Goal: Information Seeking & Learning: Learn about a topic

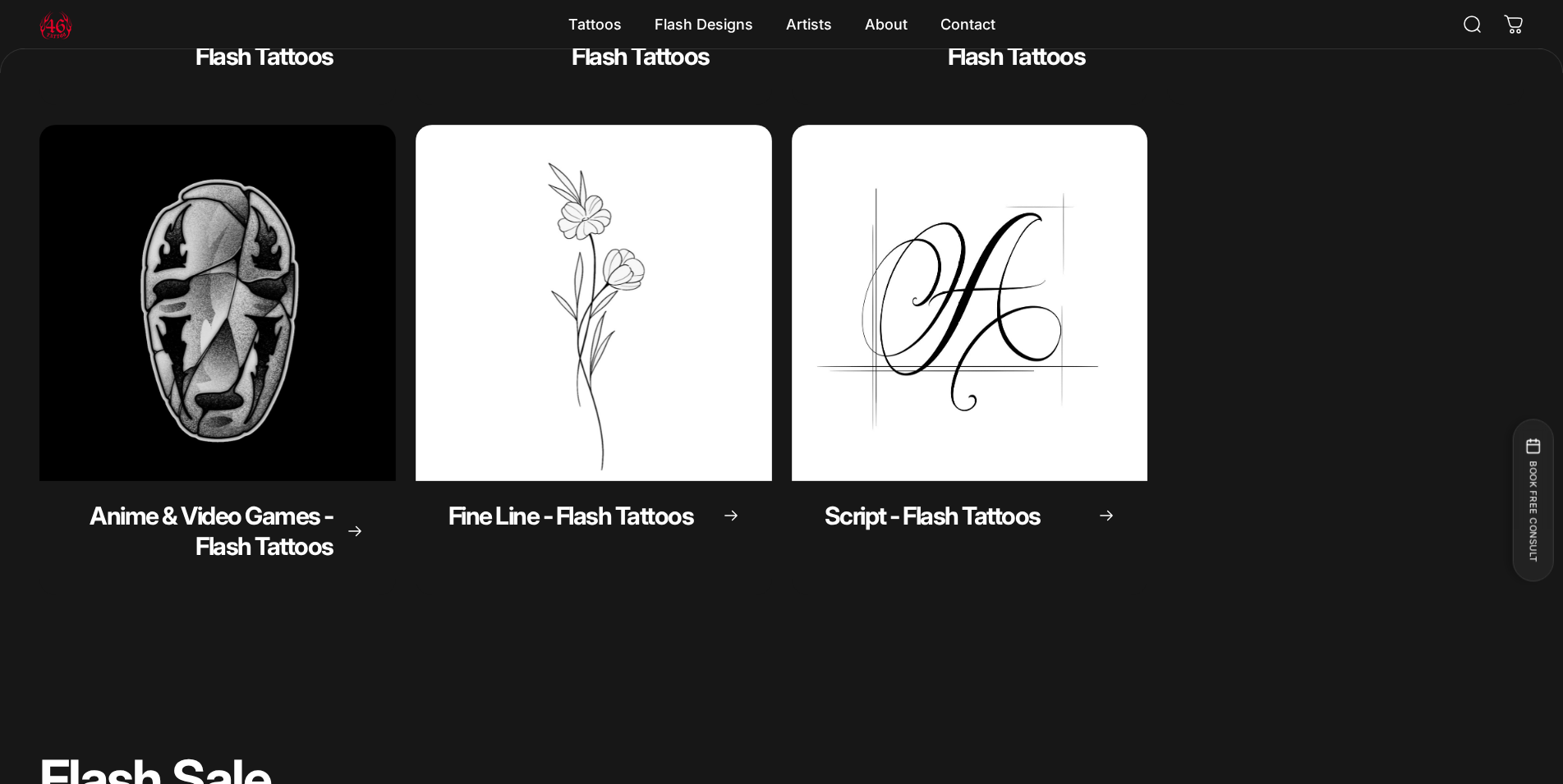
scroll to position [331, 0]
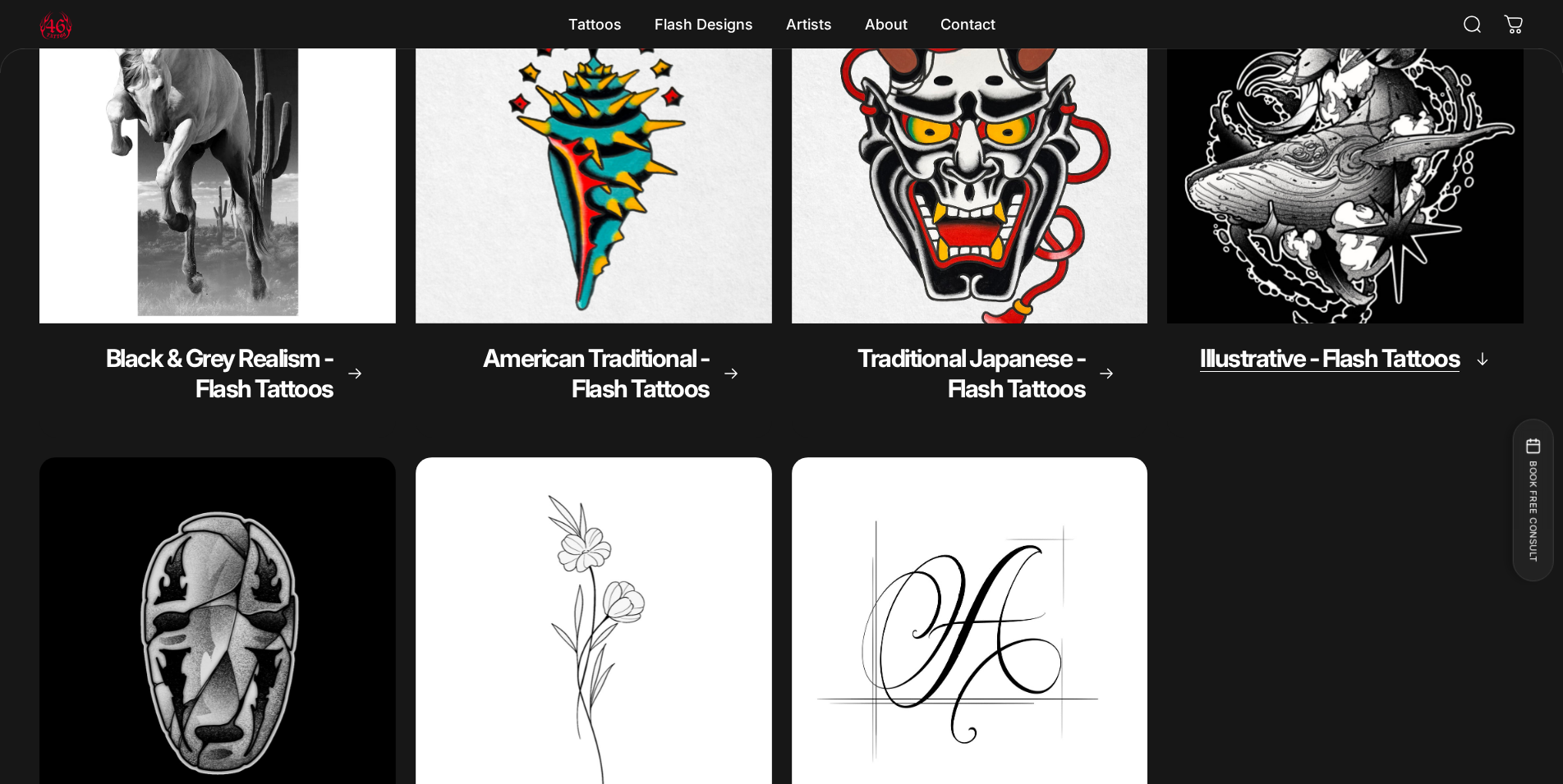
click at [1331, 53] on img "Illustrative - Flash Tattoos" at bounding box center [1344, 144] width 374 height 373
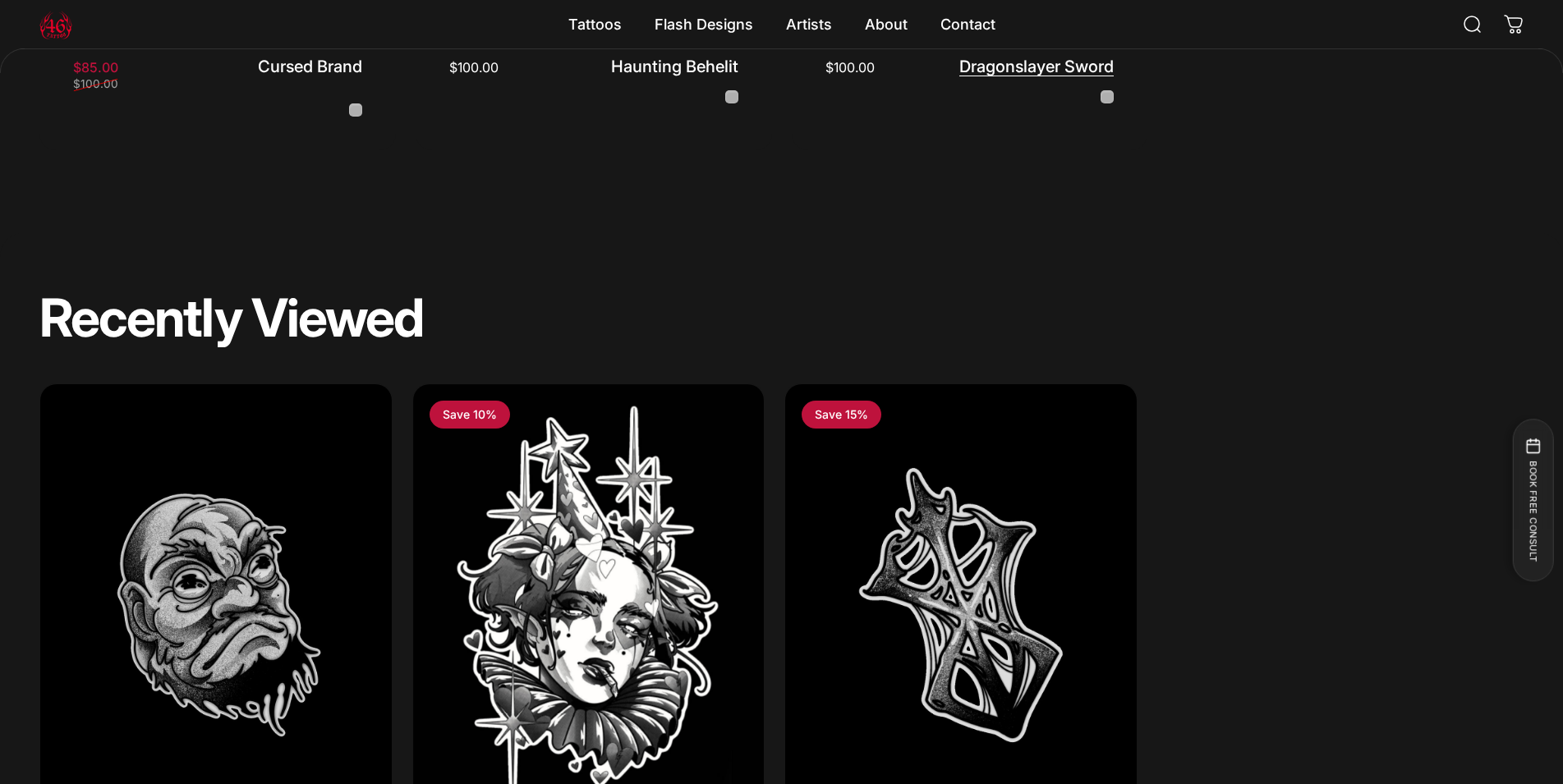
scroll to position [1702, 0]
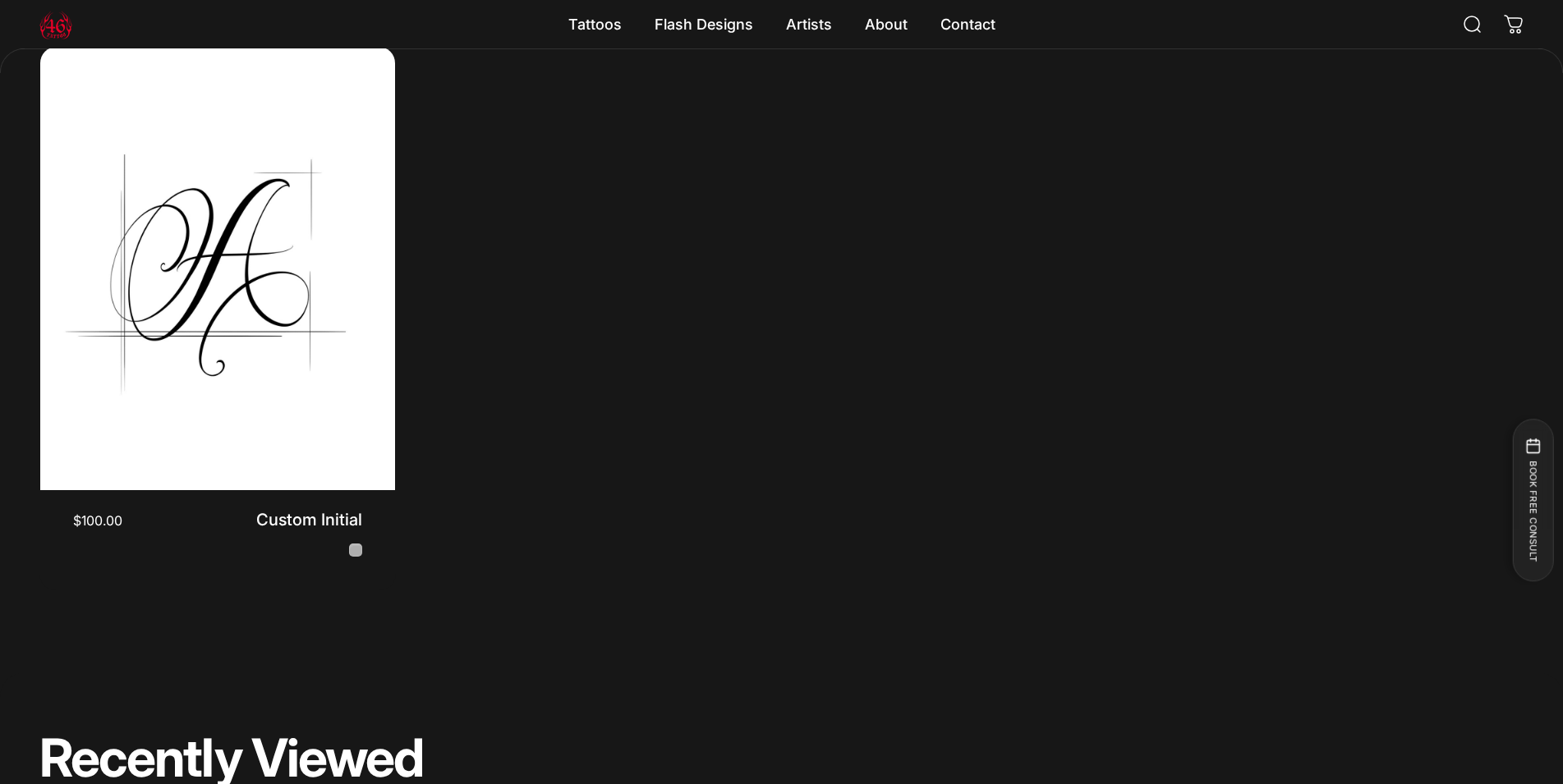
scroll to position [917, 0]
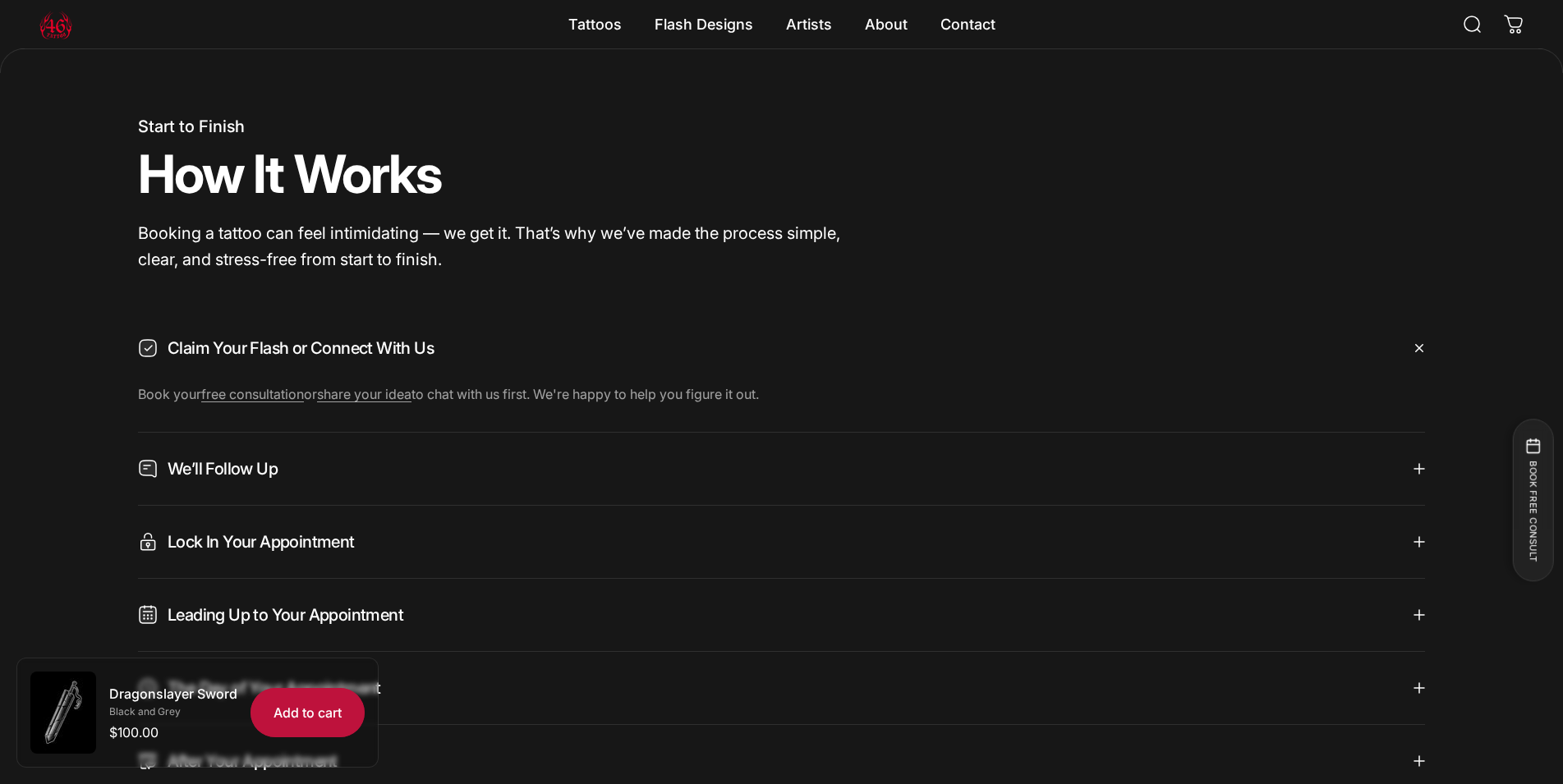
scroll to position [1004, 0]
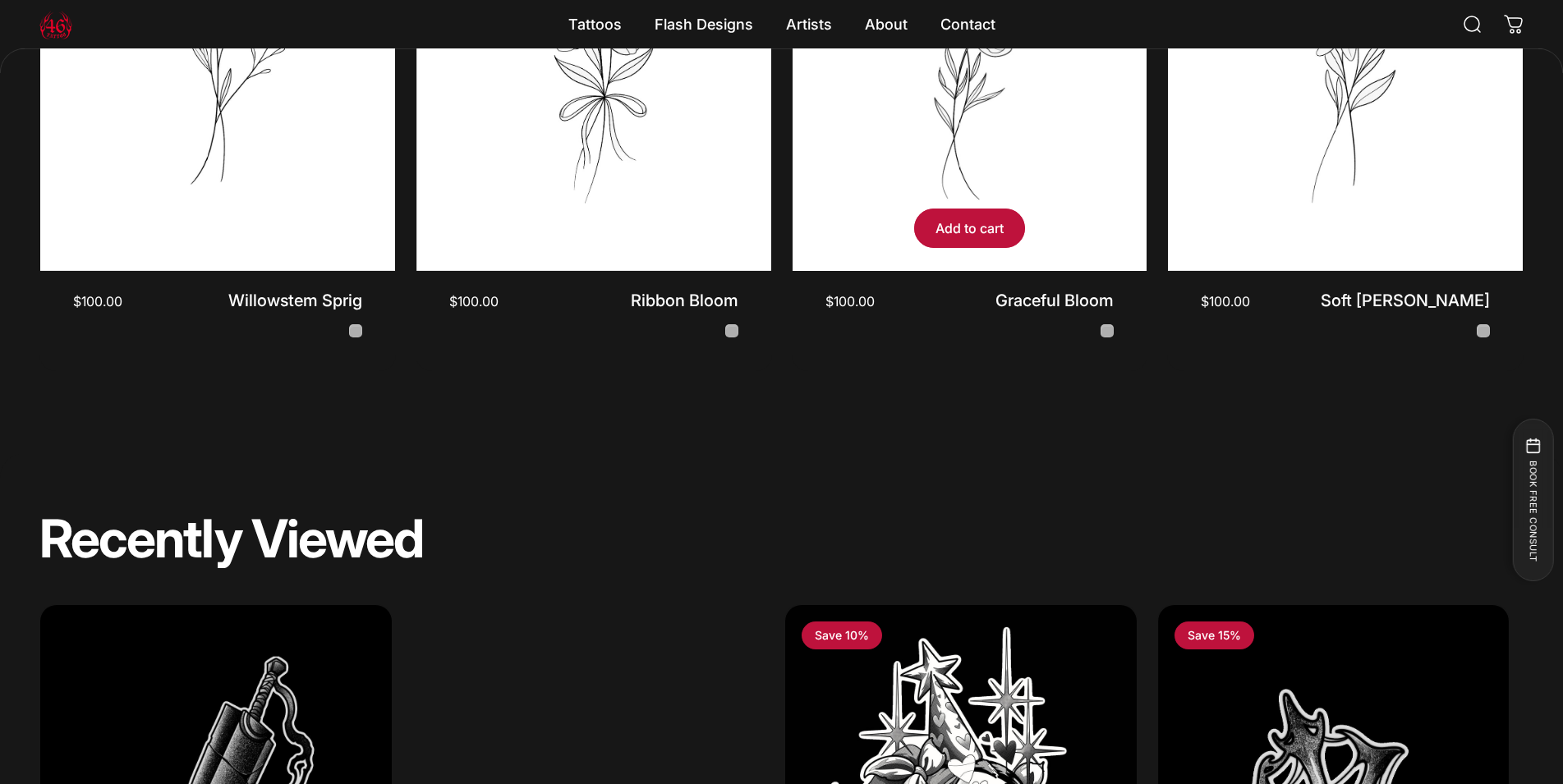
scroll to position [1587, 0]
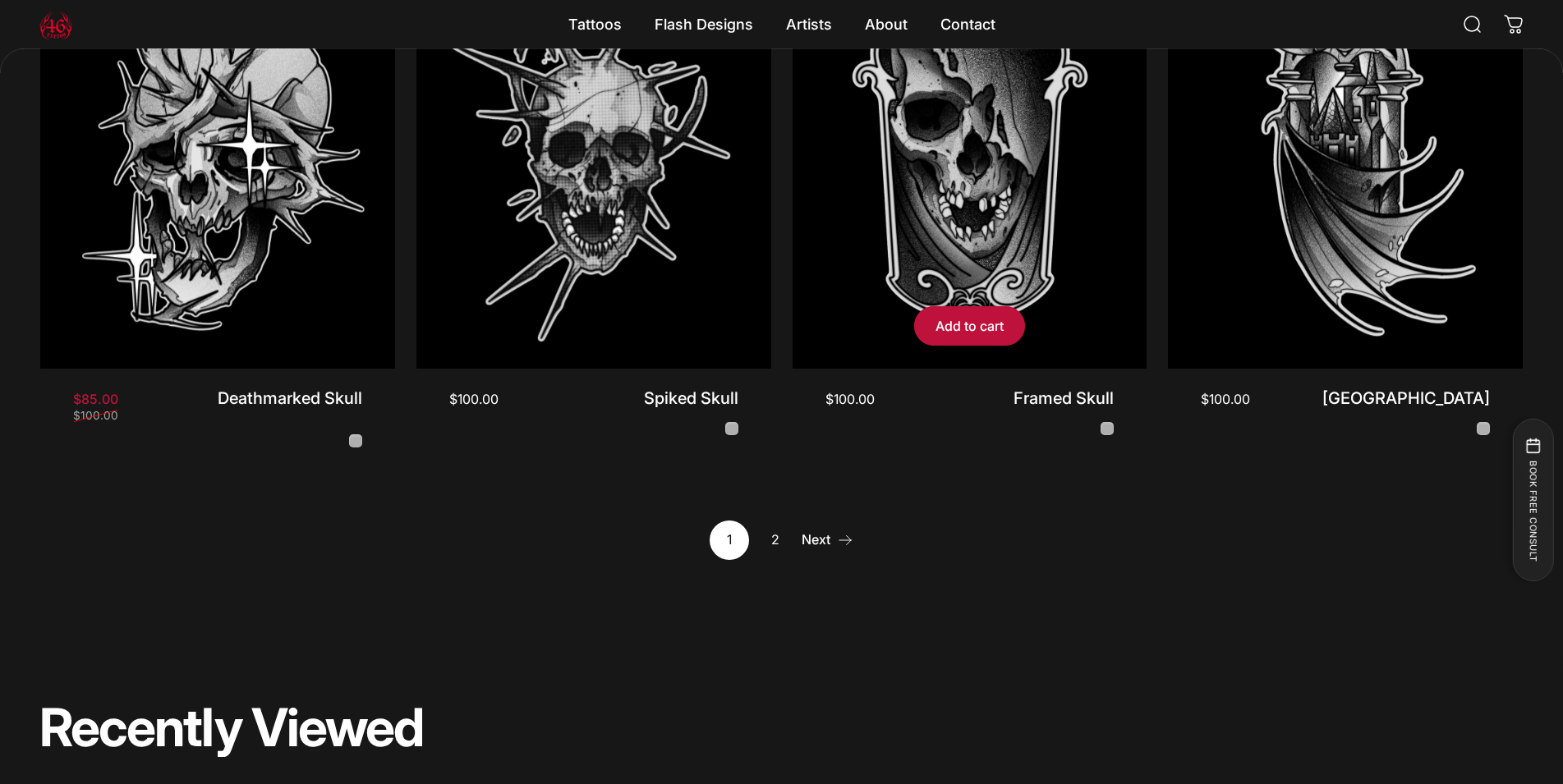
scroll to position [1925, 0]
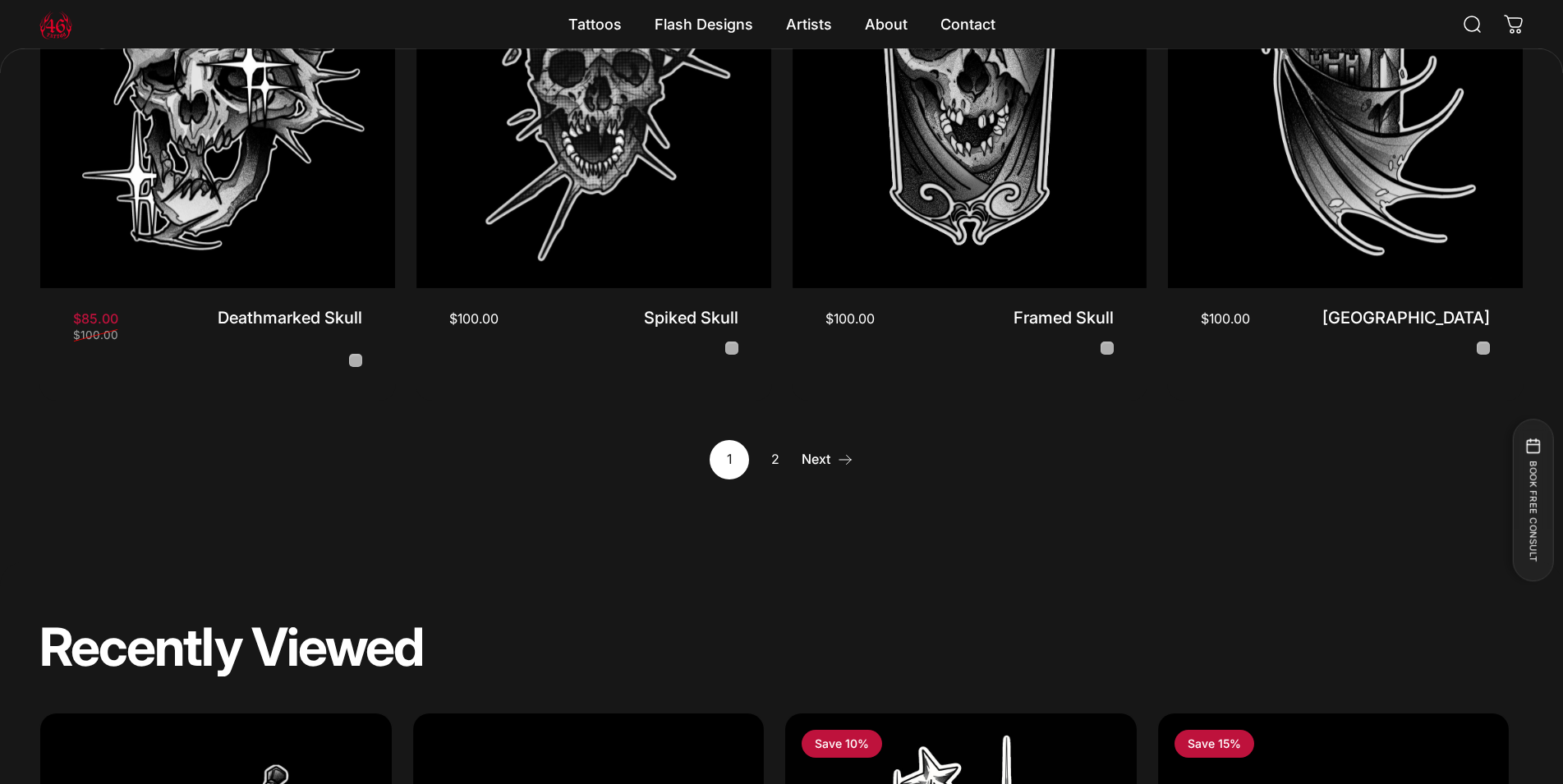
click at [769, 453] on link "2" at bounding box center [775, 460] width 40 height 40
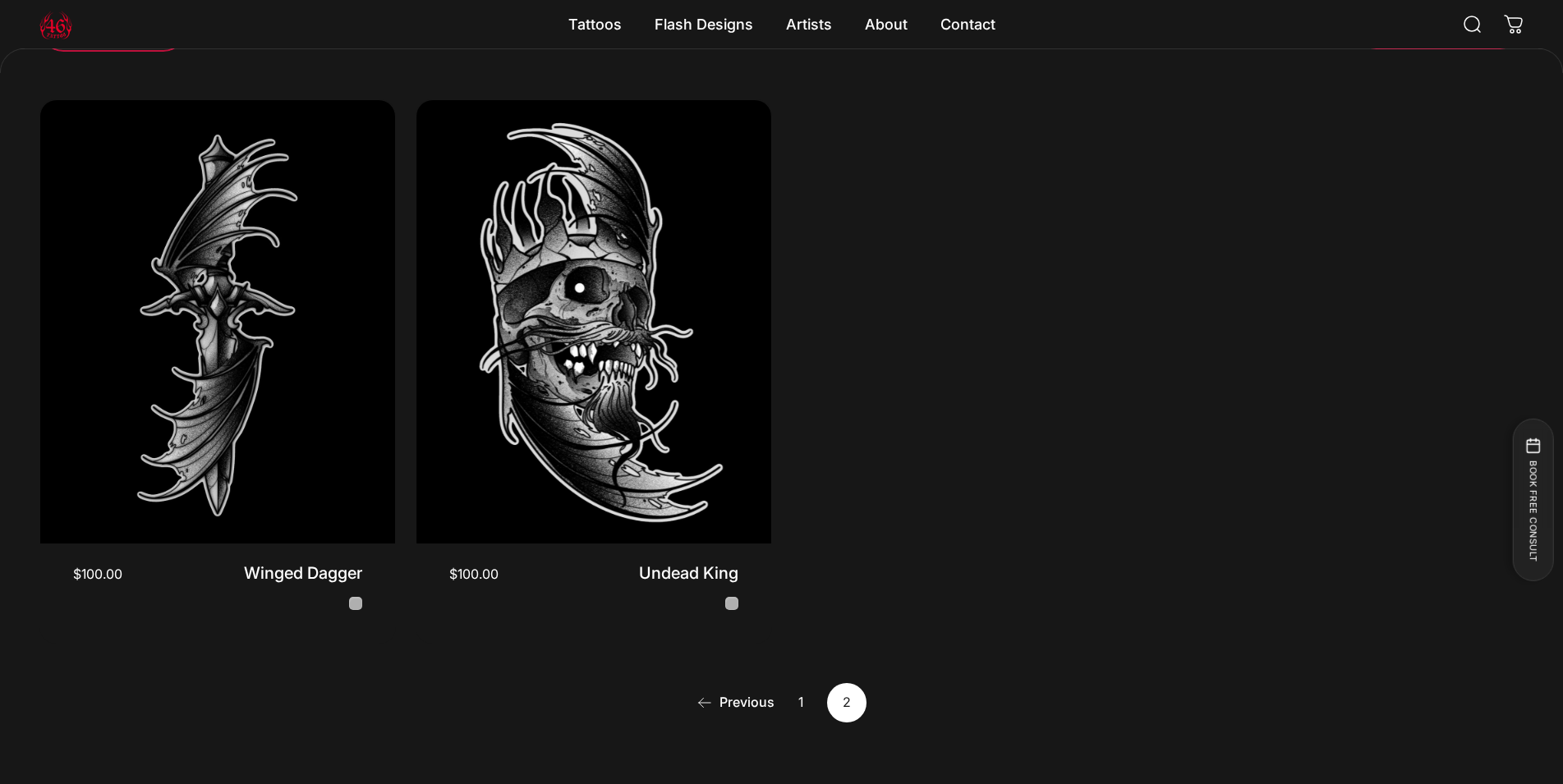
scroll to position [582, 0]
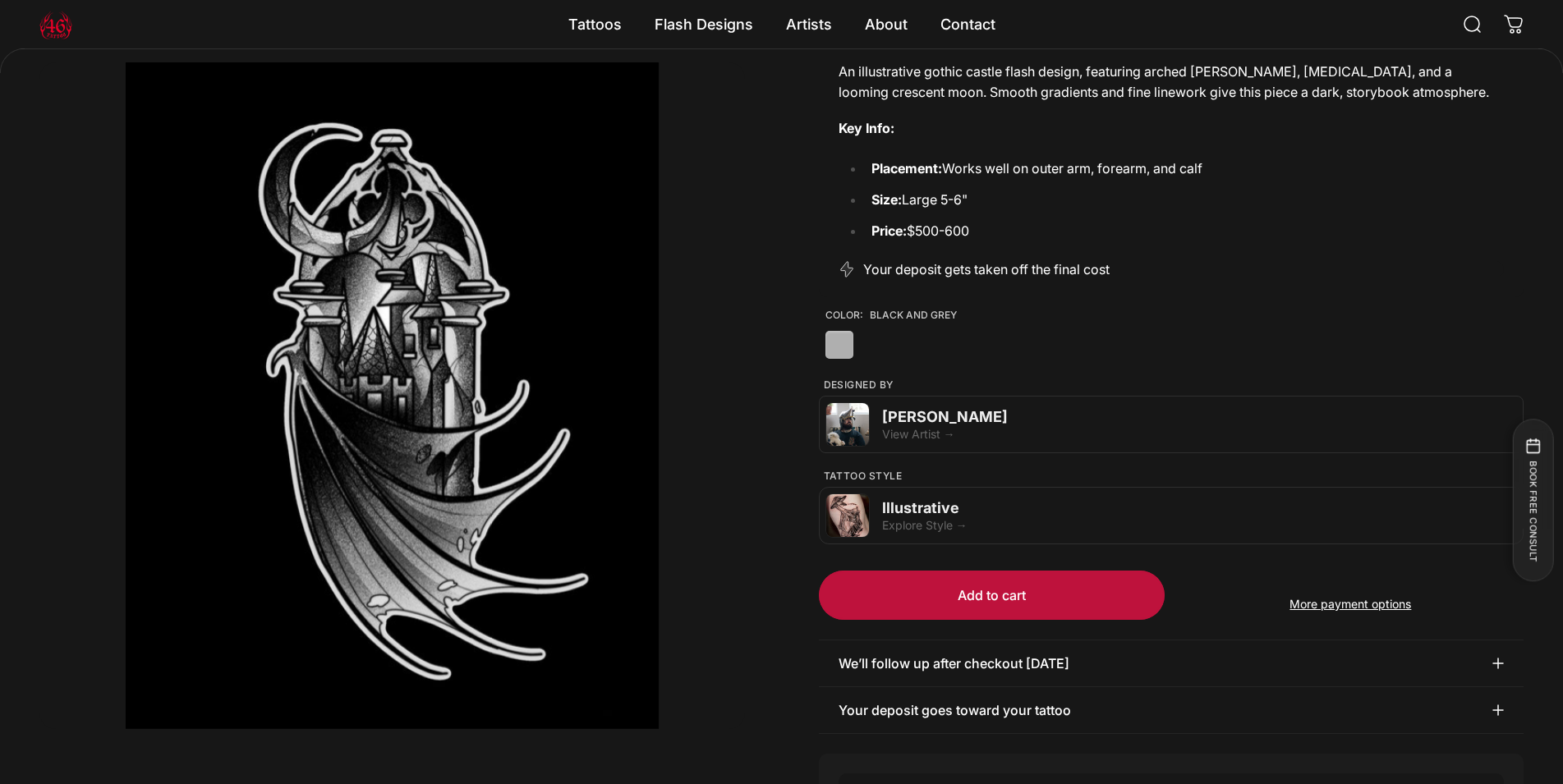
scroll to position [247, 0]
